Goal: Find specific page/section: Find specific page/section

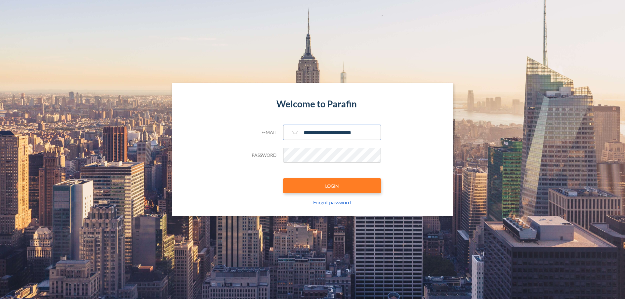
type input "**********"
click at [332, 186] on button "LOGIN" at bounding box center [332, 185] width 98 height 15
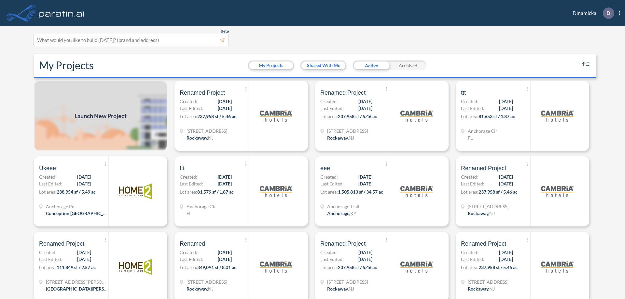
scroll to position [2, 0]
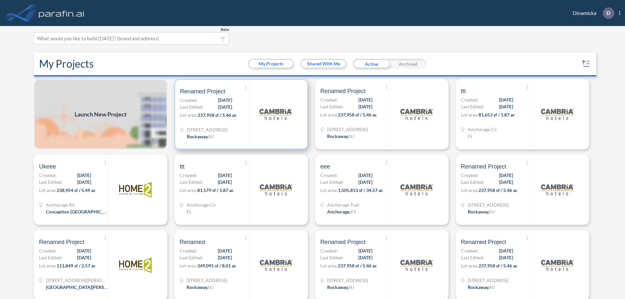
click at [240, 114] on p "Lot area: 237,958 sf / 5.46 ac" at bounding box center [214, 116] width 69 height 9
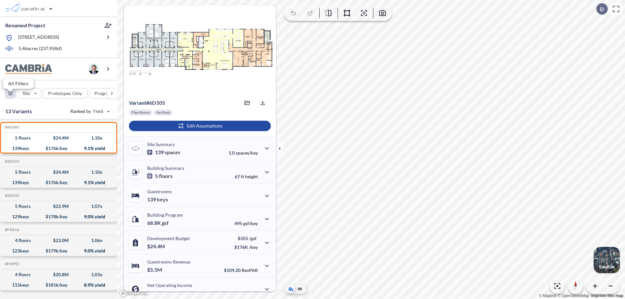
click at [10, 98] on div "button" at bounding box center [11, 94] width 10 height 10
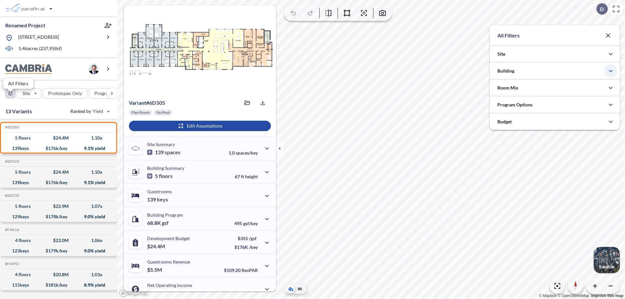
scroll to position [325496, 325365]
click at [611, 71] on icon "button" at bounding box center [611, 71] width 8 height 8
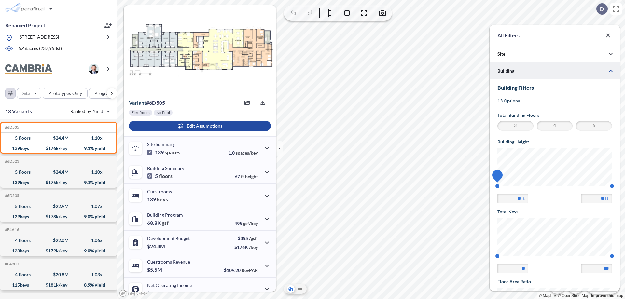
scroll to position [113, 0]
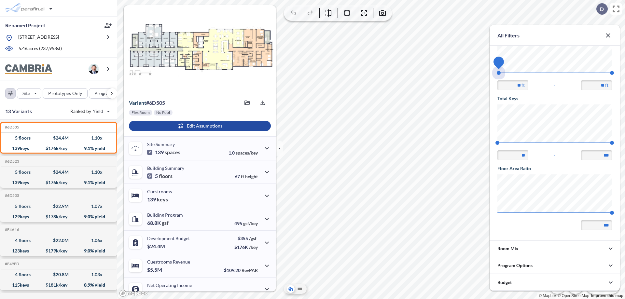
drag, startPoint x: 497, startPoint y: 73, endPoint x: 612, endPoint y: 73, distance: 114.6
click at [612, 73] on span "45 67.56" at bounding box center [554, 75] width 115 height 5
type input "**"
